Goal: Transaction & Acquisition: Download file/media

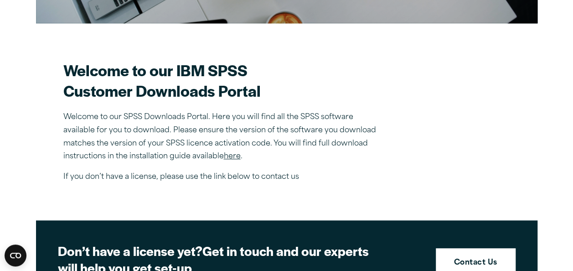
click at [233, 158] on link "here" at bounding box center [232, 156] width 17 height 7
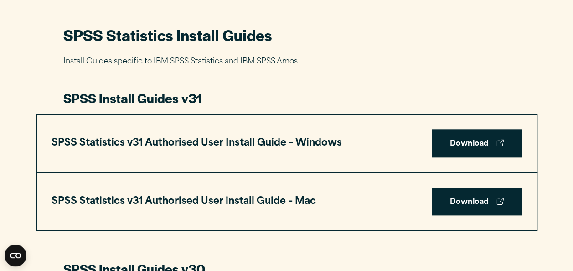
scroll to position [415, 0]
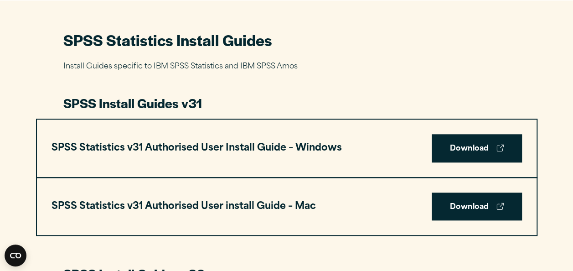
click at [479, 160] on link "Download" at bounding box center [477, 148] width 90 height 28
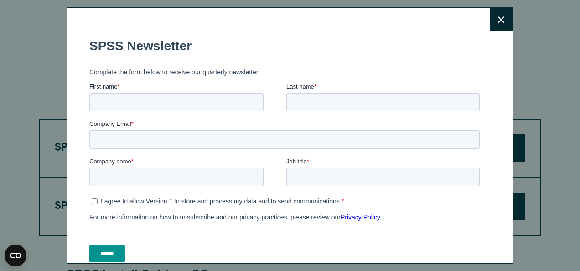
click at [498, 23] on icon at bounding box center [501, 19] width 6 height 7
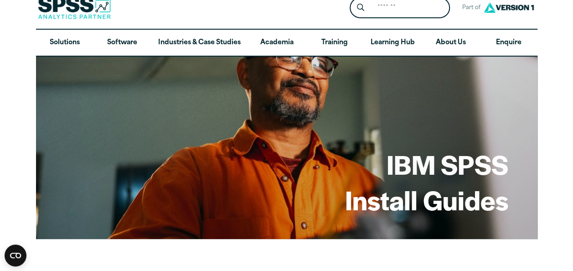
scroll to position [0, 0]
